Goal: Task Accomplishment & Management: Manage account settings

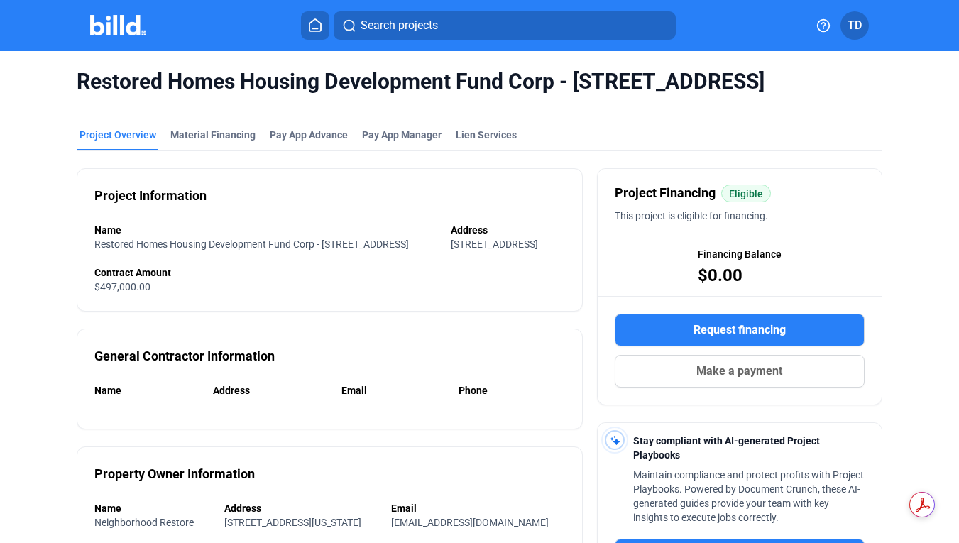
click at [120, 21] on img at bounding box center [118, 25] width 56 height 21
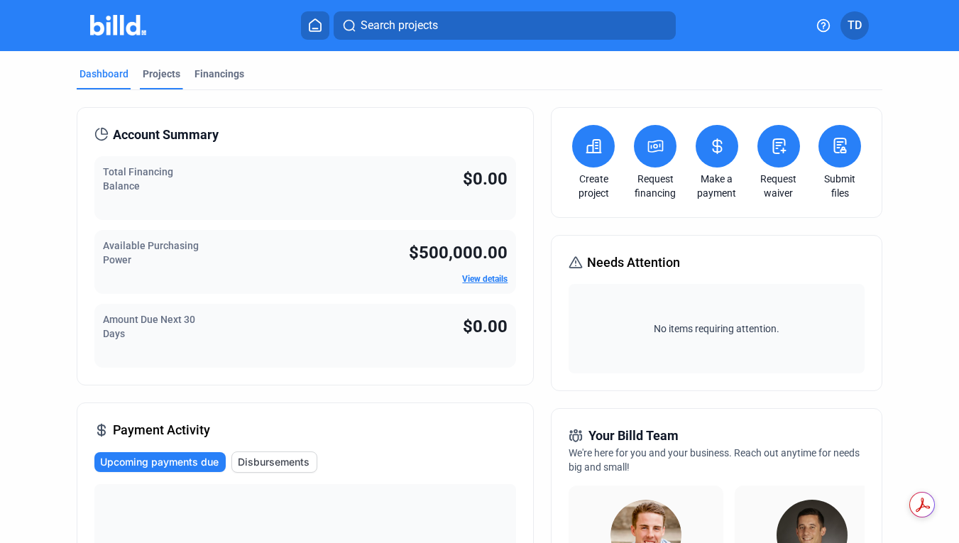
click at [152, 72] on div "Projects" at bounding box center [162, 74] width 38 height 14
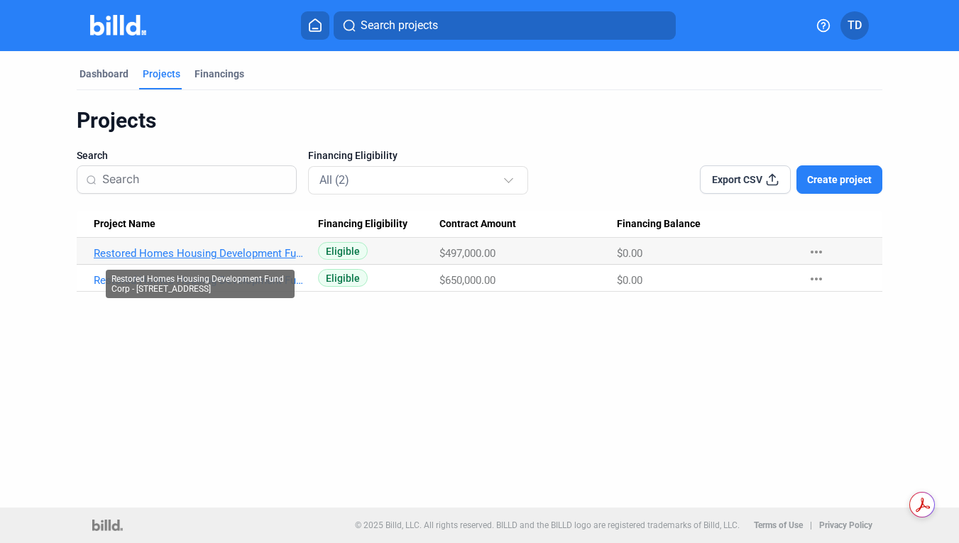
click at [228, 252] on link "Restored Homes Housing Development Fund Corp - [STREET_ADDRESS]" at bounding box center [200, 253] width 213 height 13
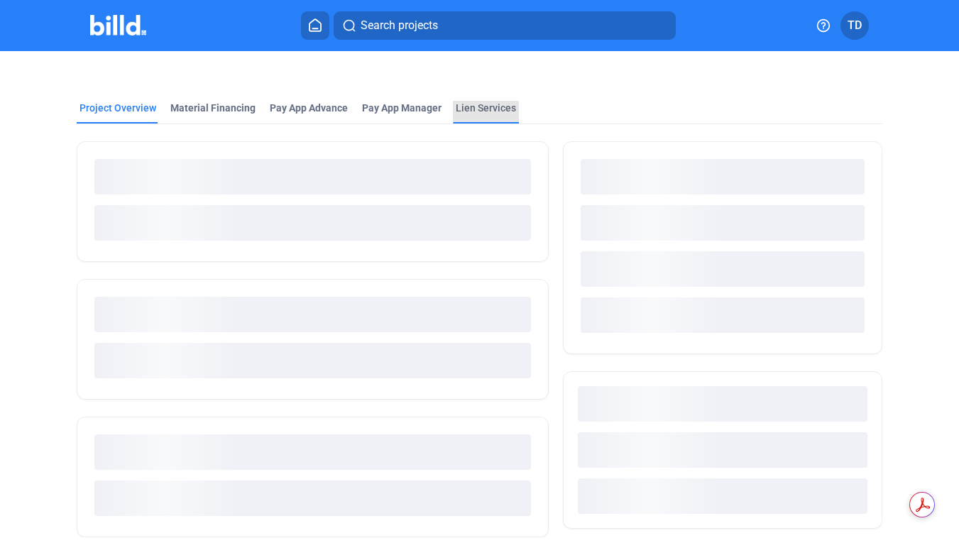
click at [483, 109] on div "Lien Services" at bounding box center [486, 108] width 60 height 14
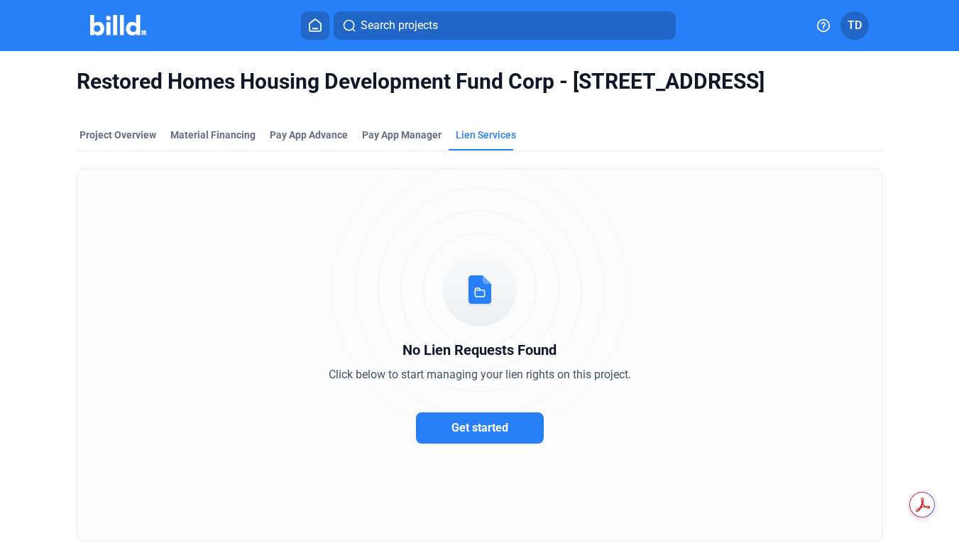
click at [480, 434] on button "Get started" at bounding box center [480, 427] width 128 height 31
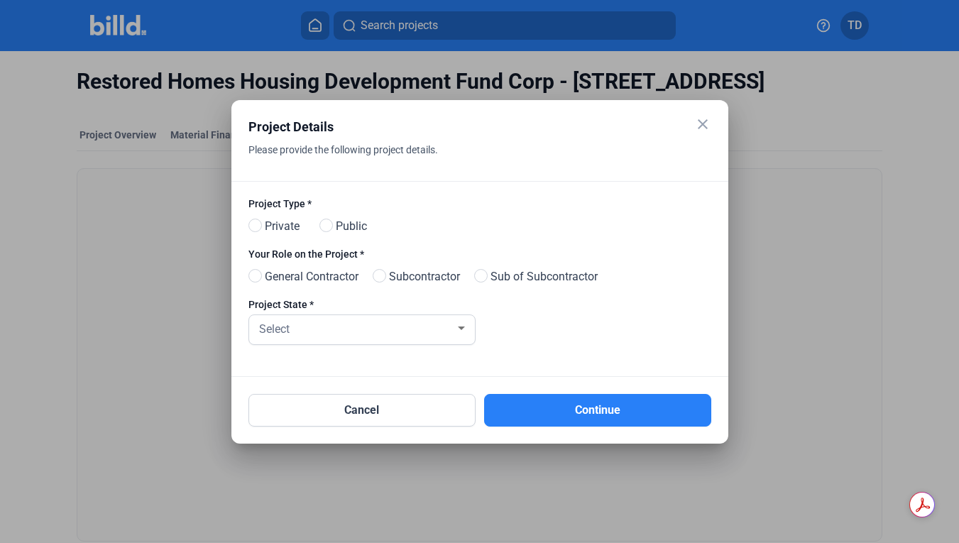
click at [721, 121] on mat-dialog-container "close Project Details Please provide the following project details. Project Typ…" at bounding box center [479, 271] width 497 height 343
click at [698, 123] on mat-icon "close" at bounding box center [702, 124] width 17 height 17
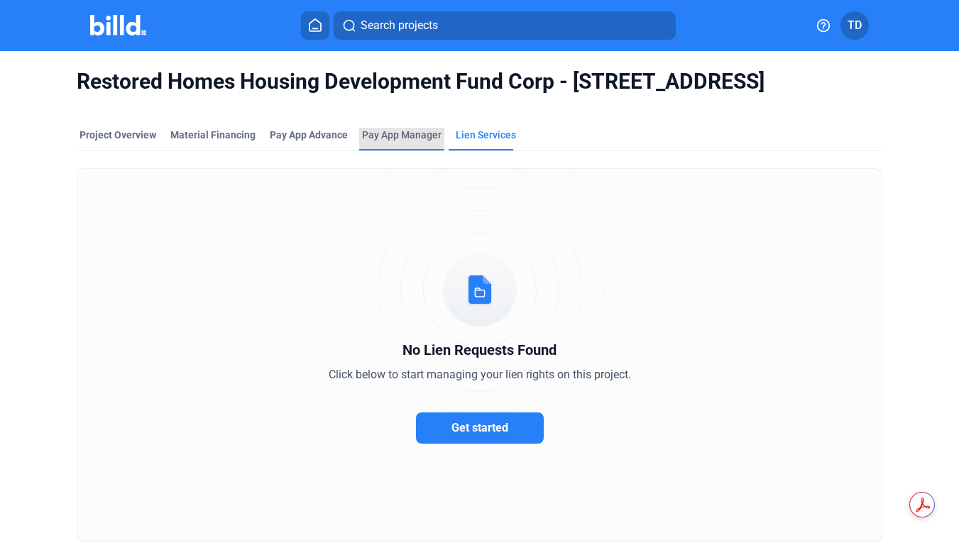
click at [400, 136] on span "Pay App Manager" at bounding box center [401, 135] width 79 height 14
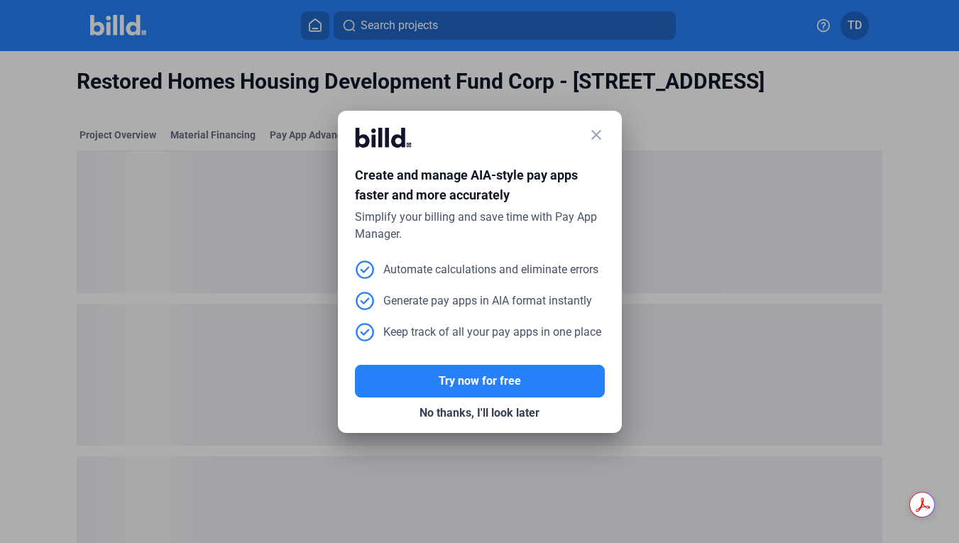
click at [593, 131] on mat-icon "close" at bounding box center [596, 134] width 17 height 17
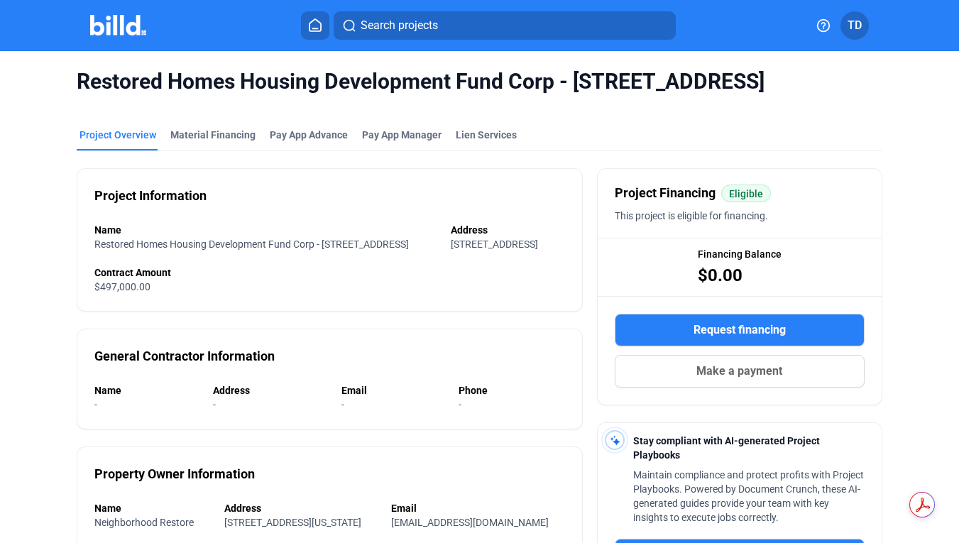
click at [118, 21] on img at bounding box center [118, 25] width 56 height 21
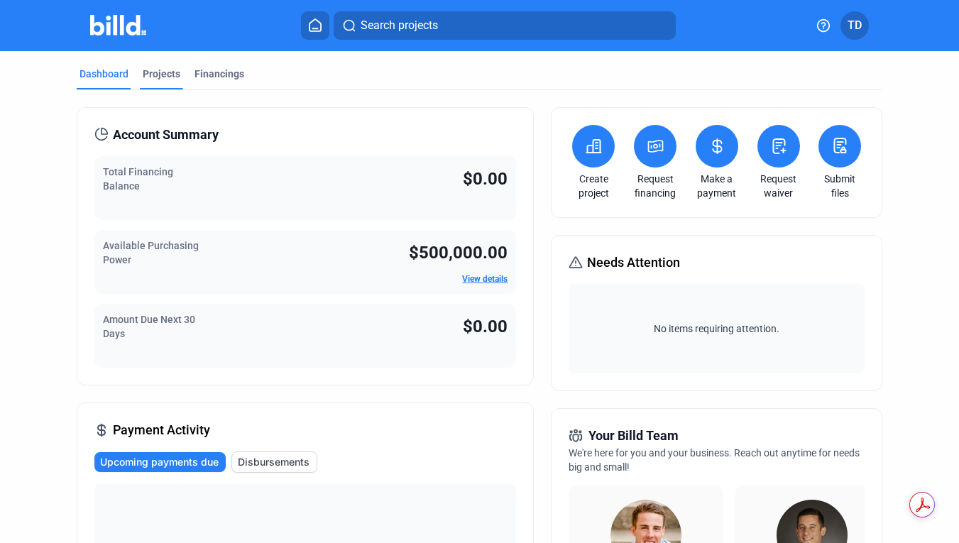
click at [158, 77] on div "Projects" at bounding box center [162, 74] width 38 height 14
